Goal: Check status: Check status

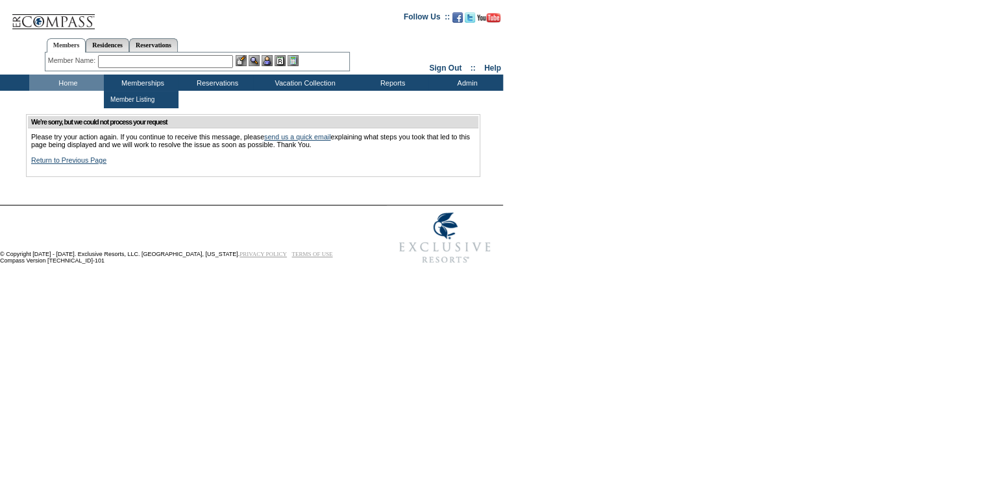
click at [169, 40] on link "Reservations" at bounding box center [153, 45] width 49 height 14
click at [140, 60] on input "text" at bounding box center [123, 61] width 57 height 13
paste input "1084409"
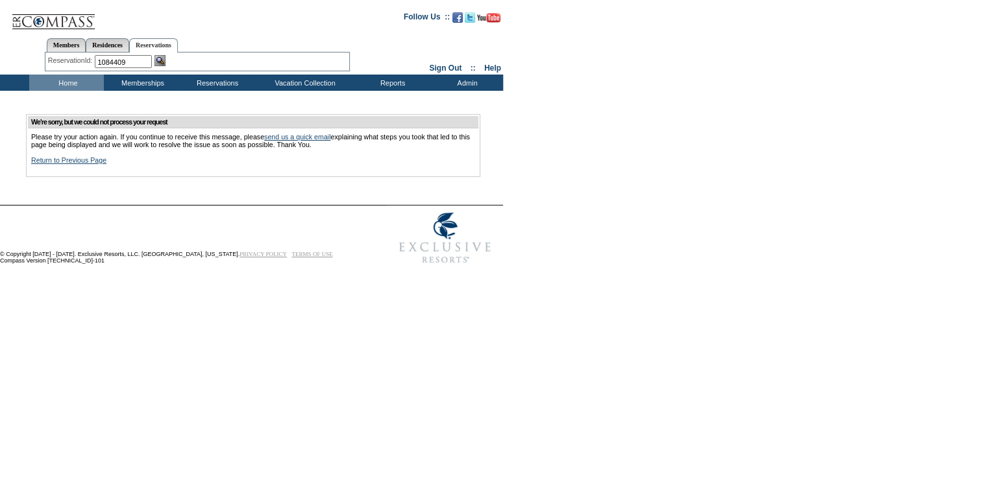
type input "1084409"
click at [161, 64] on img at bounding box center [159, 60] width 11 height 11
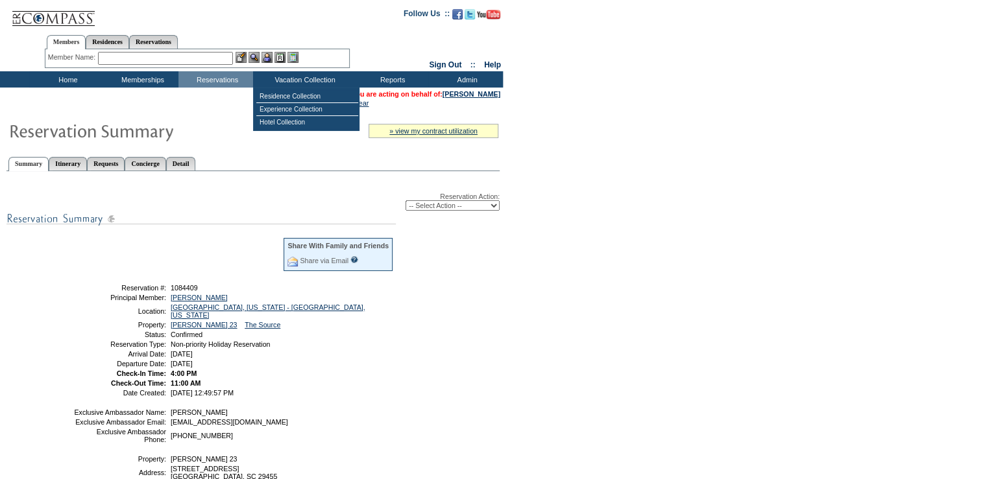
drag, startPoint x: 171, startPoint y: 47, endPoint x: 158, endPoint y: 49, distance: 13.9
click at [171, 47] on link "Reservations" at bounding box center [153, 42] width 49 height 14
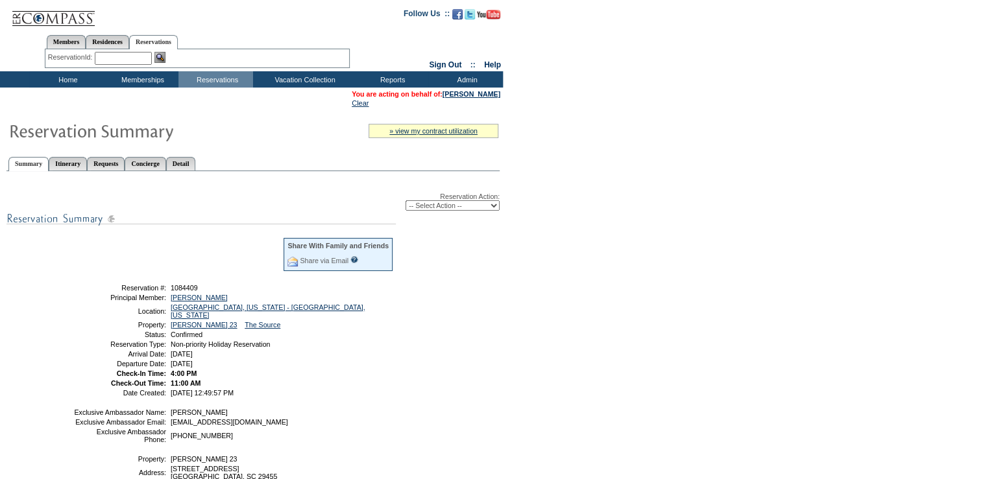
drag, startPoint x: 136, startPoint y: 57, endPoint x: 144, endPoint y: 56, distance: 8.5
click at [136, 57] on input "text" at bounding box center [123, 58] width 57 height 13
paste input "1079783"
type input "1079783"
click at [160, 57] on img at bounding box center [159, 57] width 11 height 11
